Goal: Go to known website: Access a specific website the user already knows

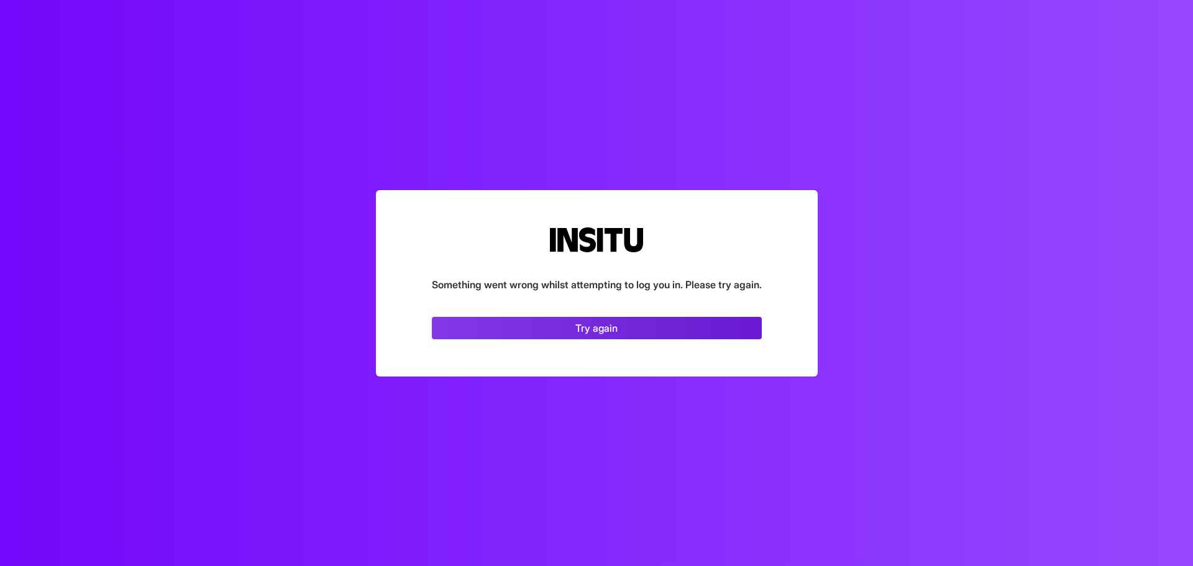
click at [616, 332] on link "Try again" at bounding box center [597, 328] width 330 height 22
